Goal: Navigation & Orientation: Find specific page/section

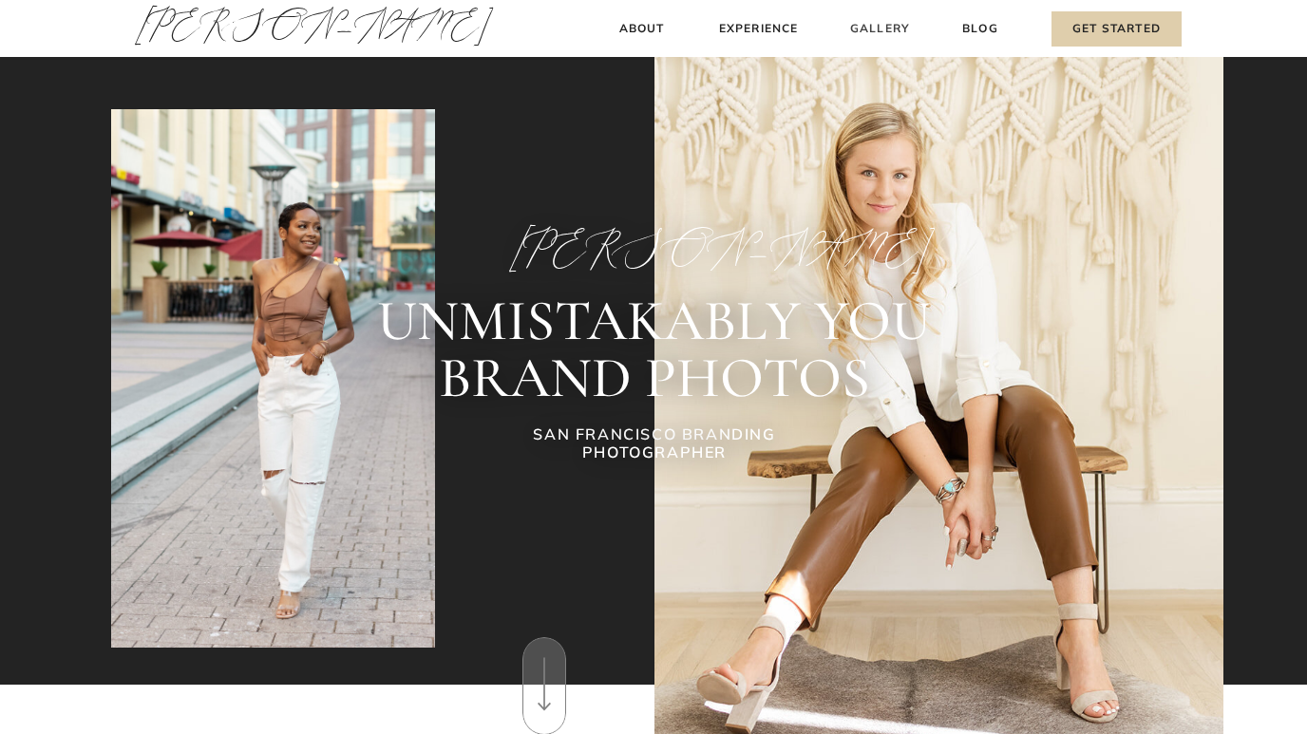
click at [873, 24] on h3 "Gallery" at bounding box center [880, 29] width 64 height 20
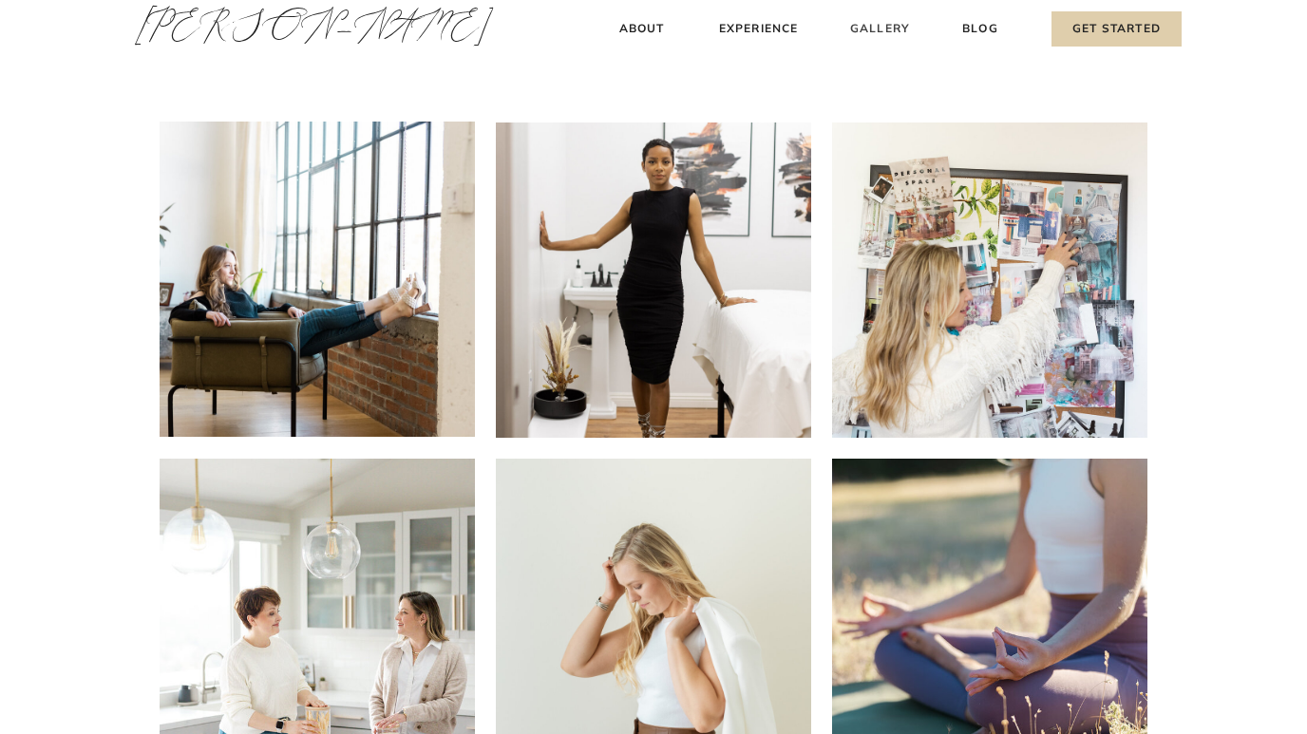
click at [895, 28] on h3 "Gallery" at bounding box center [880, 29] width 64 height 20
click at [892, 32] on h3 "Gallery" at bounding box center [880, 29] width 64 height 20
